Goal: Download file/media

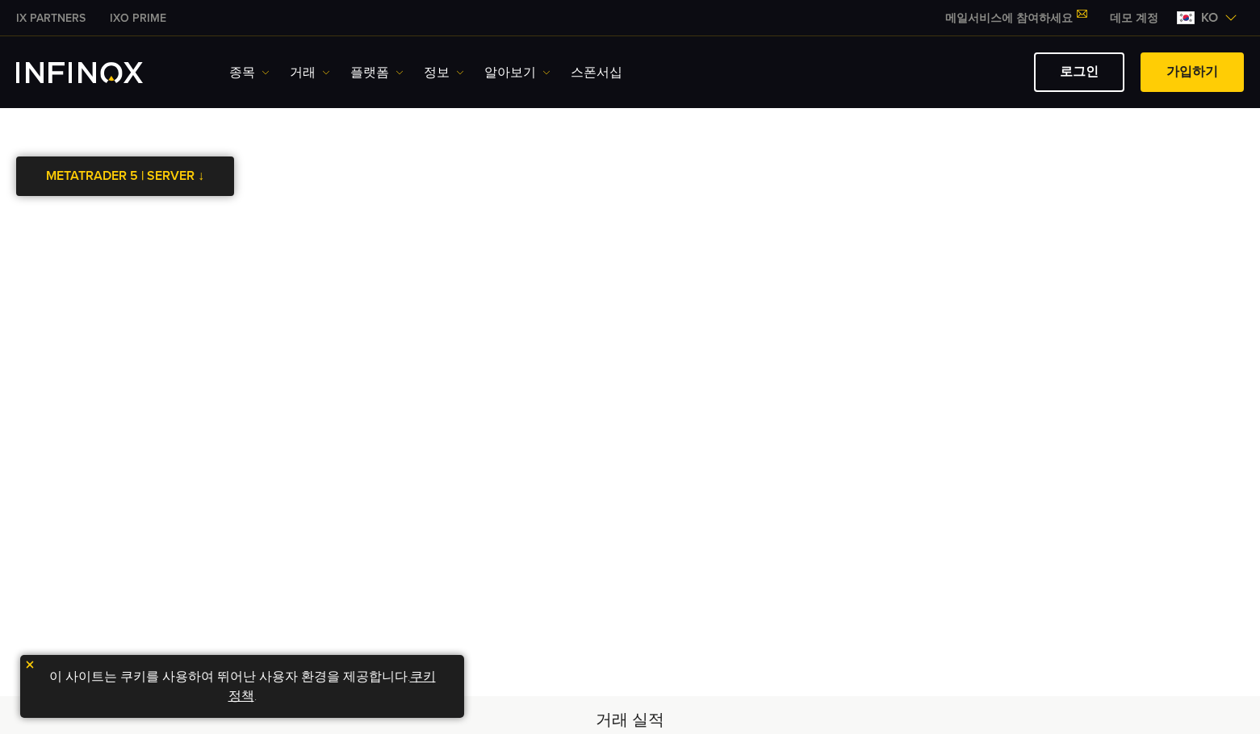
click at [99, 175] on link "METATRADER 5 | SERVER ↓" at bounding box center [125, 177] width 218 height 40
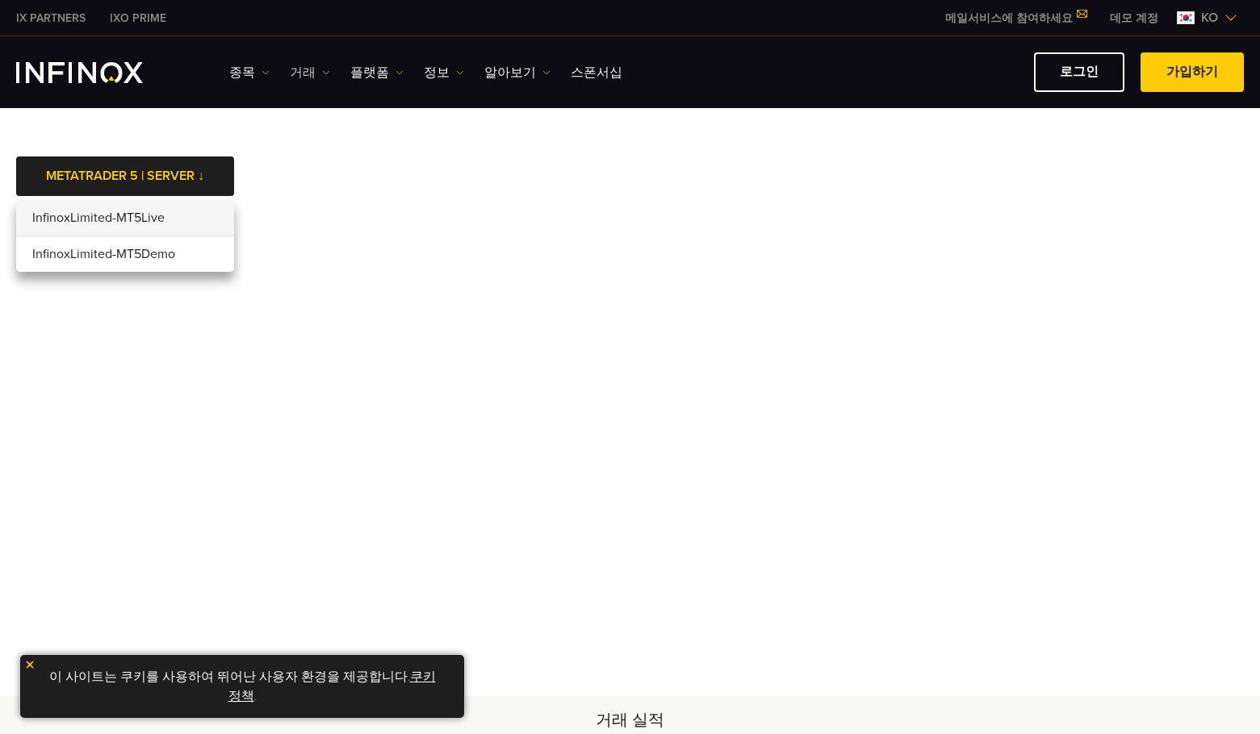
click at [295, 76] on link "거래" at bounding box center [310, 72] width 40 height 19
click at [253, 70] on link "종목" at bounding box center [249, 72] width 40 height 19
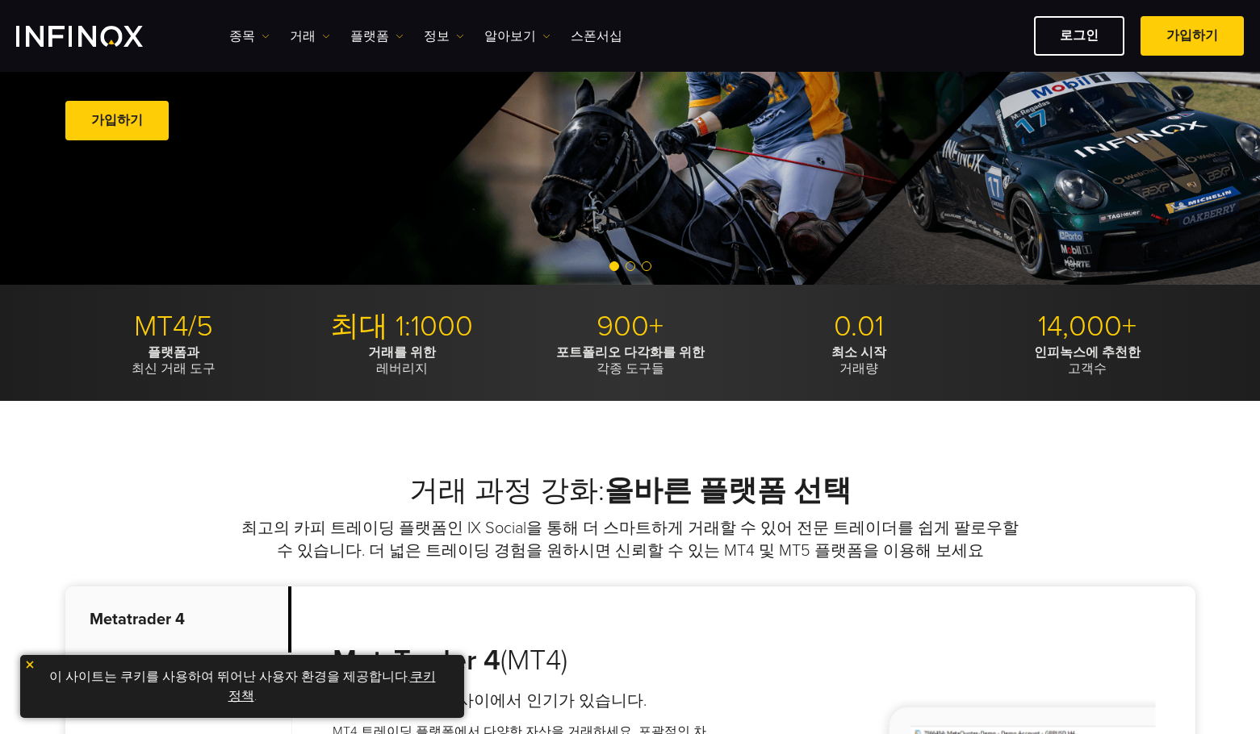
click at [174, 337] on p "MT4/5" at bounding box center [173, 327] width 216 height 36
click at [165, 327] on p "MT4/5" at bounding box center [173, 327] width 216 height 36
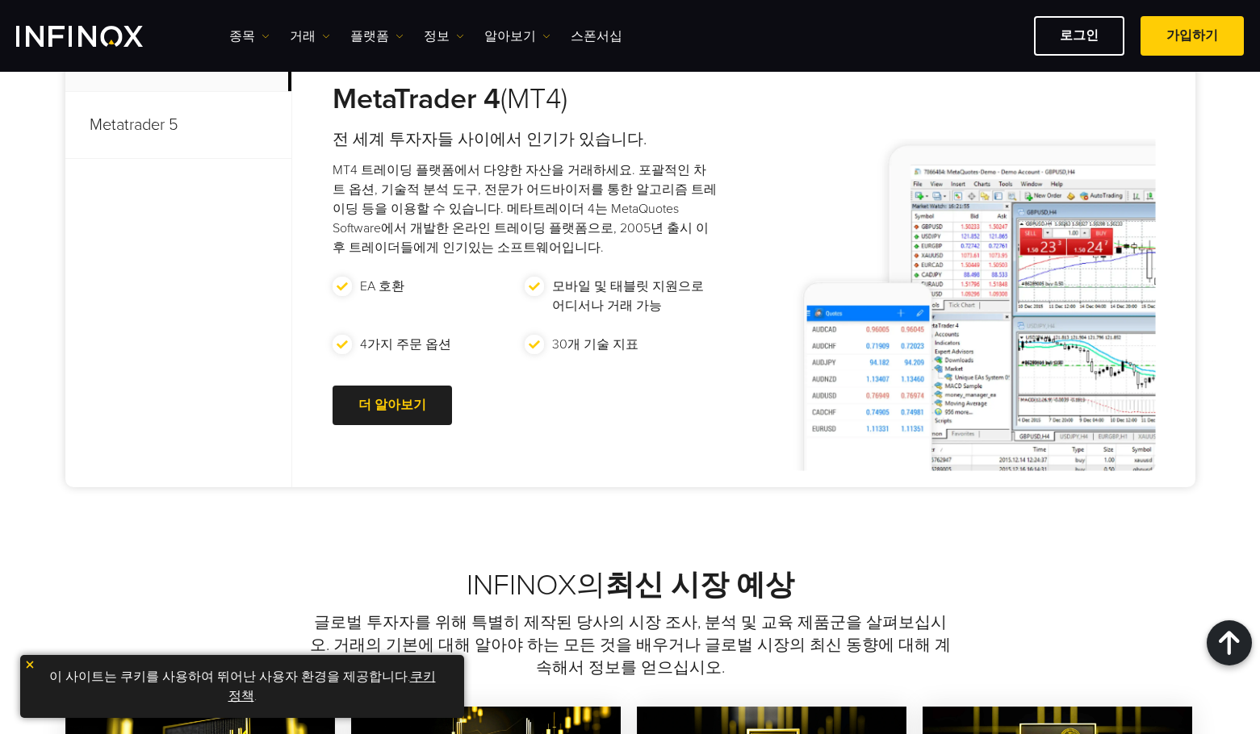
scroll to position [538, 0]
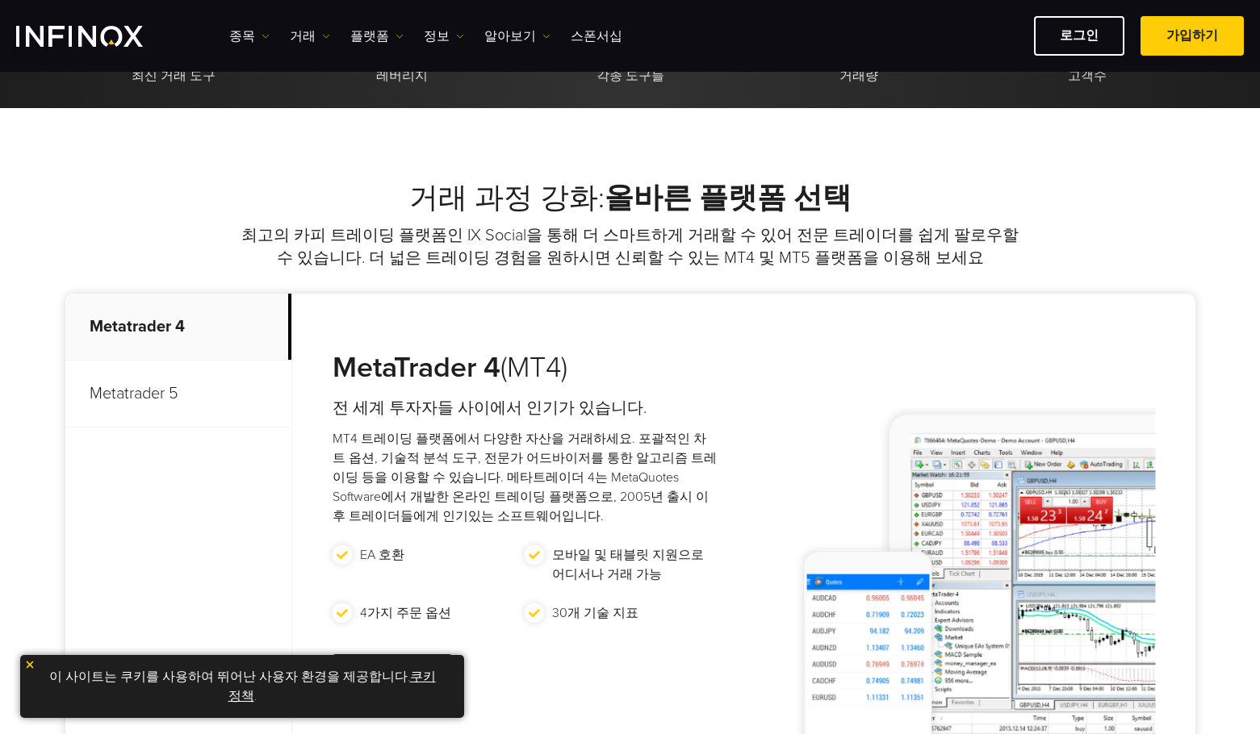
click at [134, 382] on p "Metatrader 5" at bounding box center [178, 394] width 226 height 67
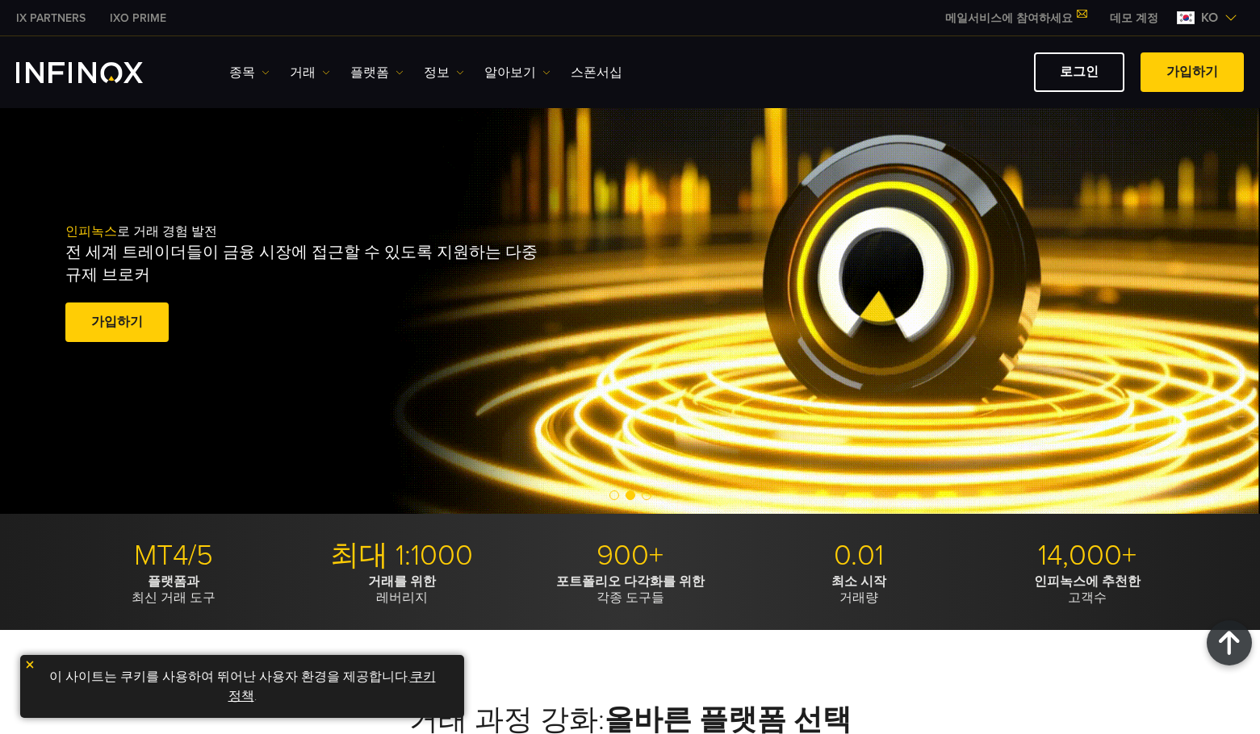
scroll to position [0, 0]
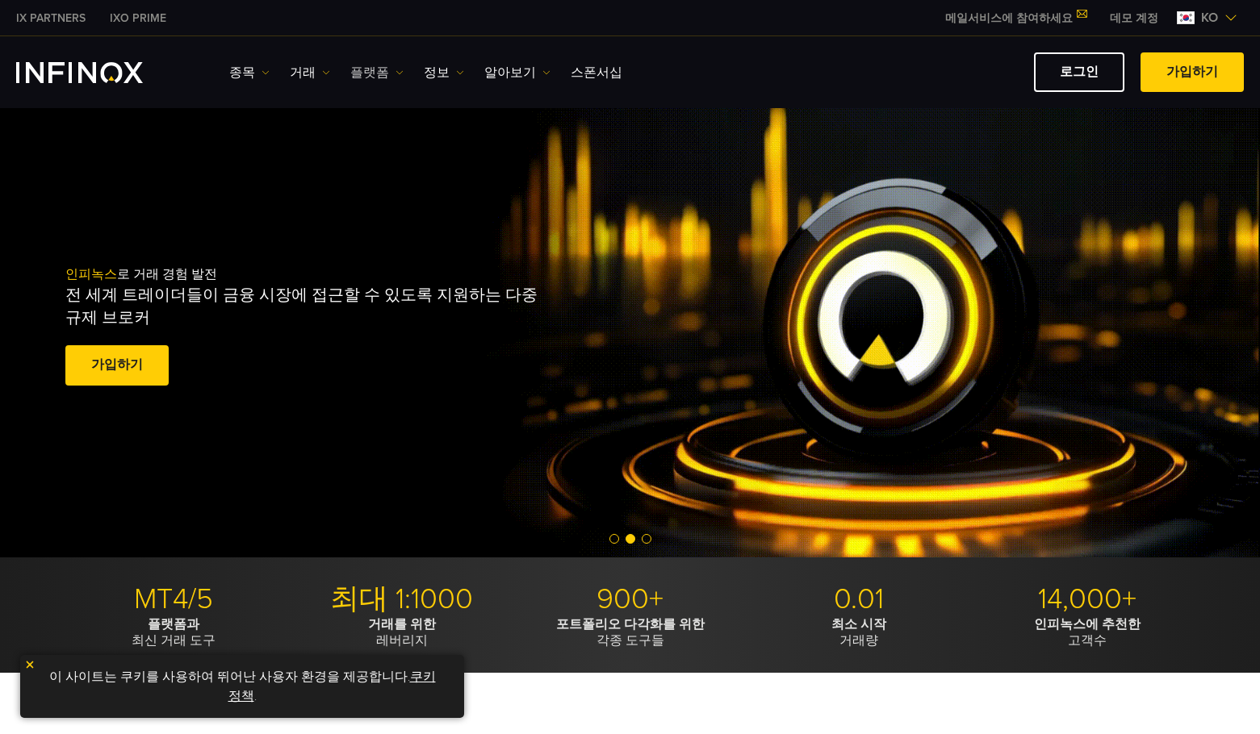
click at [370, 76] on link "플랫폼" at bounding box center [376, 72] width 53 height 19
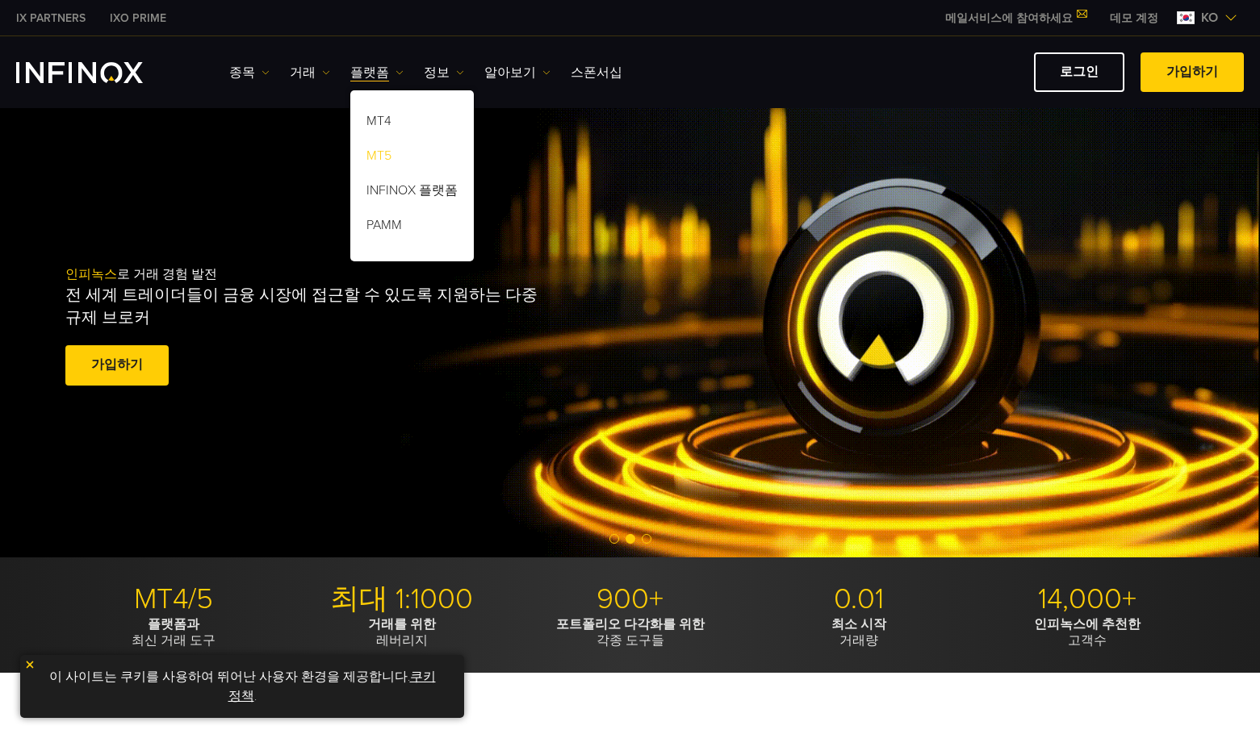
click at [371, 156] on link "MT5" at bounding box center [411, 158] width 123 height 35
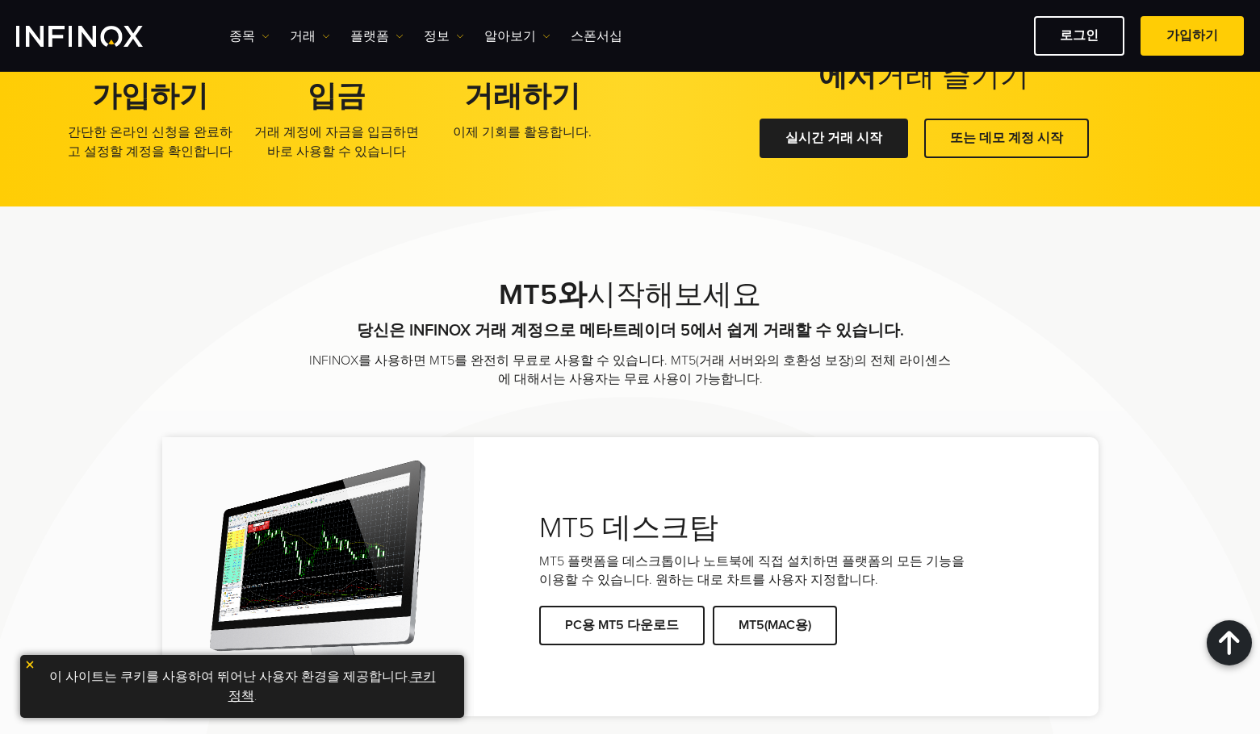
scroll to position [3228, 0]
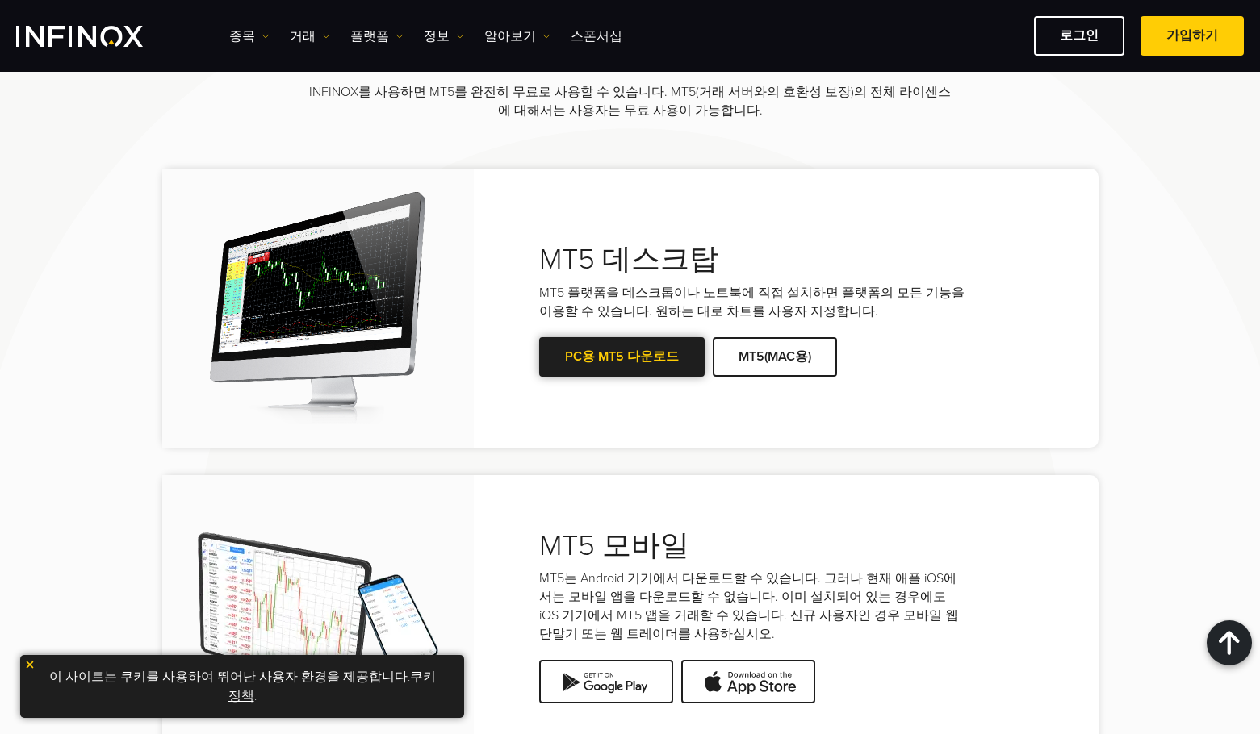
click at [655, 356] on link "PC용 MT5 다운로드" at bounding box center [621, 357] width 165 height 40
